Goal: Transaction & Acquisition: Download file/media

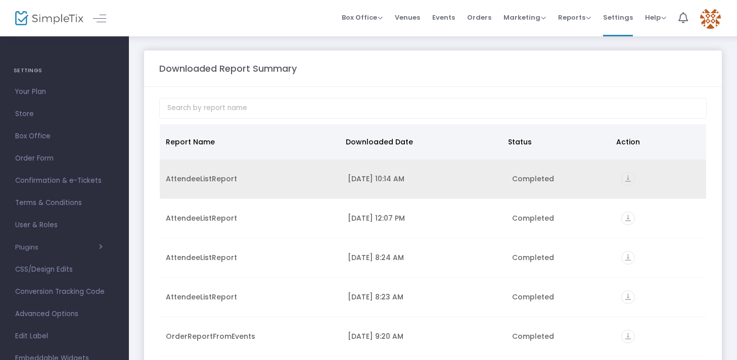
click at [623, 176] on icon "vertical_align_bottom" at bounding box center [628, 179] width 14 height 14
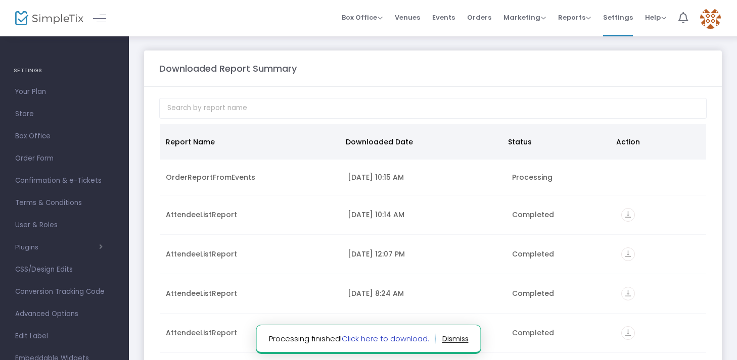
click at [413, 339] on link "Click here to download." at bounding box center [385, 339] width 87 height 11
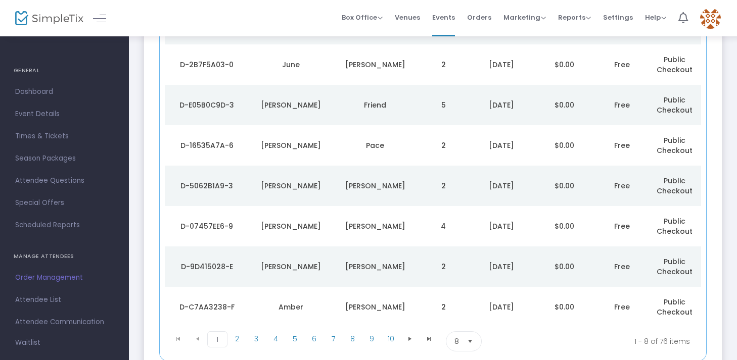
scroll to position [167, 0]
click at [252, 345] on span "3" at bounding box center [256, 340] width 19 height 15
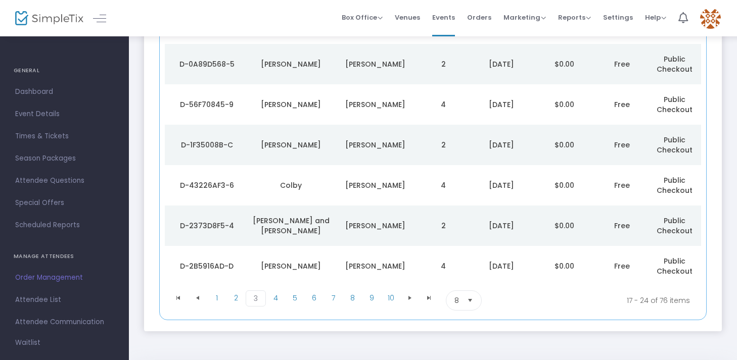
scroll to position [247, 0]
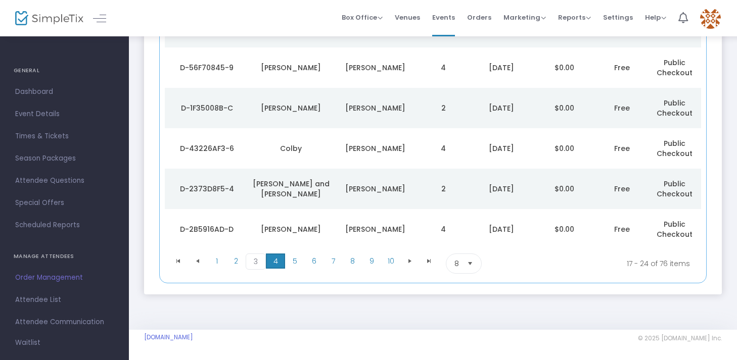
click at [275, 262] on span "4" at bounding box center [275, 261] width 19 height 15
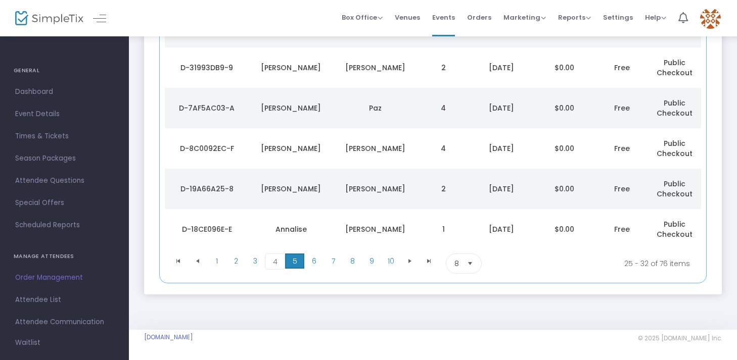
click at [296, 260] on span "5" at bounding box center [294, 261] width 19 height 15
click at [319, 258] on span "6" at bounding box center [313, 261] width 19 height 15
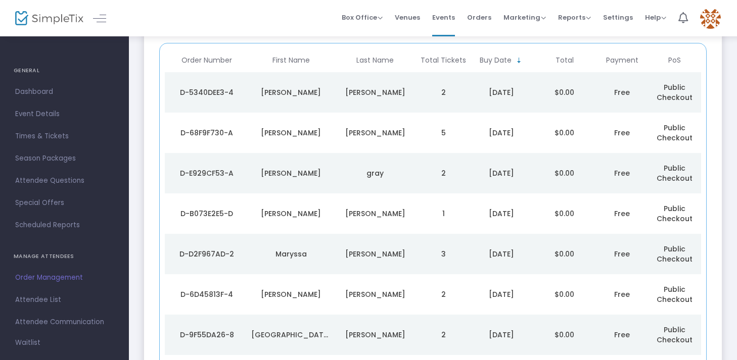
scroll to position [96, 0]
